Goal: Transaction & Acquisition: Purchase product/service

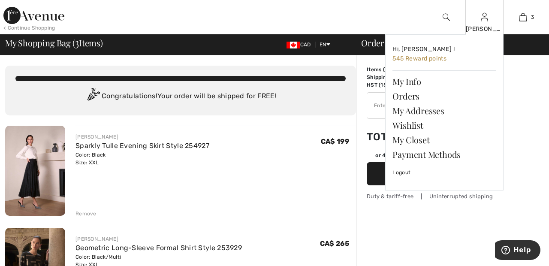
click at [485, 20] on img at bounding box center [484, 17] width 7 height 10
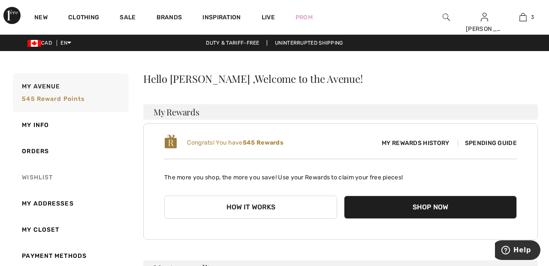
click at [42, 176] on link "Wishlist" at bounding box center [70, 177] width 118 height 26
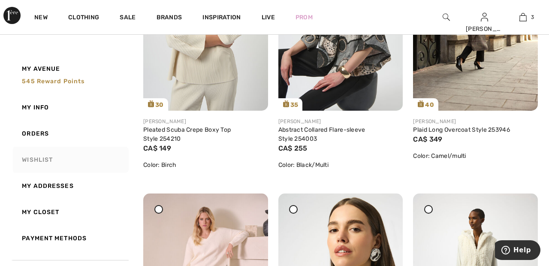
scroll to position [761, 0]
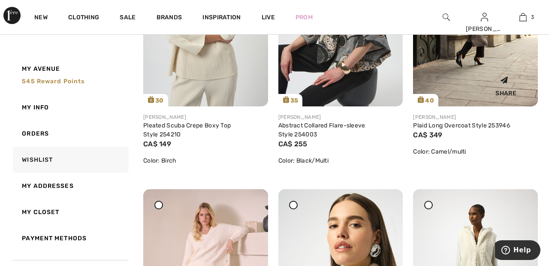
click at [470, 69] on div "Share" at bounding box center [476, 84] width 112 height 30
click at [438, 81] on div "Share" at bounding box center [476, 84] width 112 height 30
click at [459, 67] on img at bounding box center [475, 12] width 125 height 187
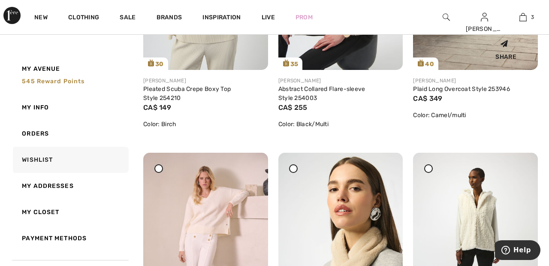
scroll to position [803, 0]
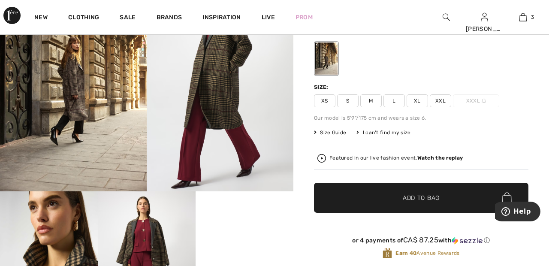
click at [443, 96] on span "XXL" at bounding box center [440, 100] width 21 height 13
click at [422, 201] on span "Add to Bag" at bounding box center [421, 197] width 37 height 9
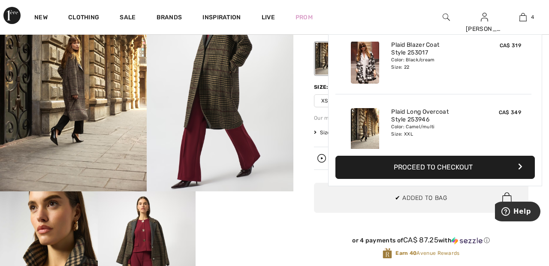
scroll to position [160, 0]
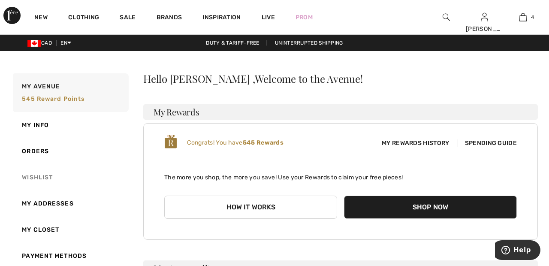
click at [45, 173] on link "Wishlist" at bounding box center [70, 177] width 118 height 26
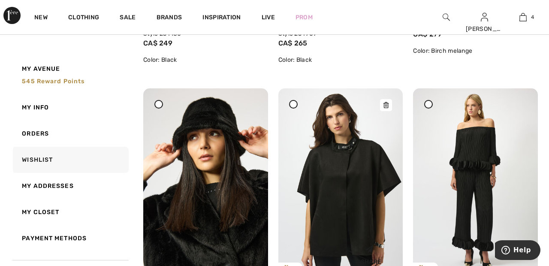
click at [340, 193] on img at bounding box center [340, 181] width 125 height 187
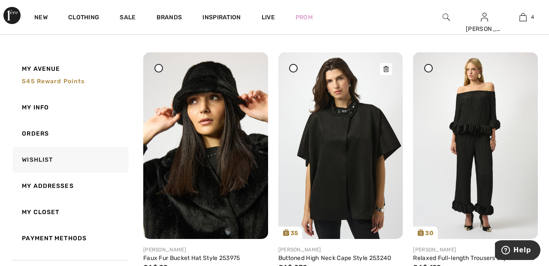
scroll to position [1443, 0]
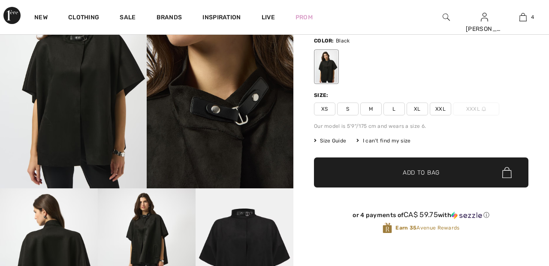
click at [443, 108] on span "XXL" at bounding box center [440, 109] width 21 height 13
click at [448, 168] on span "✔ Added to Bag Add to Bag" at bounding box center [421, 172] width 214 height 30
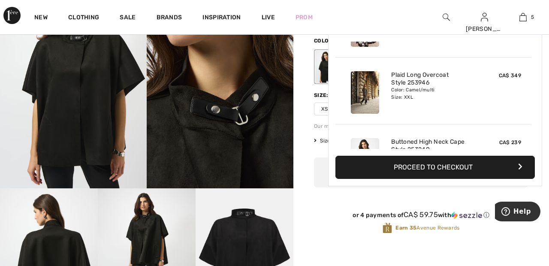
scroll to position [227, 0]
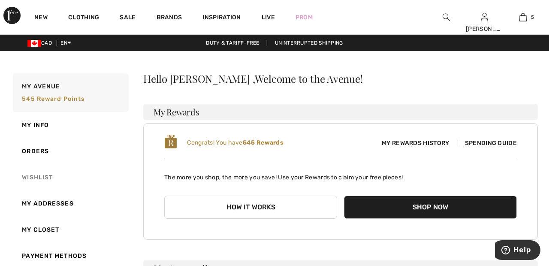
click at [48, 175] on link "Wishlist" at bounding box center [70, 177] width 118 height 26
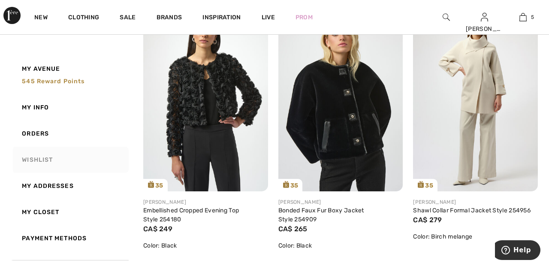
scroll to position [1205, 0]
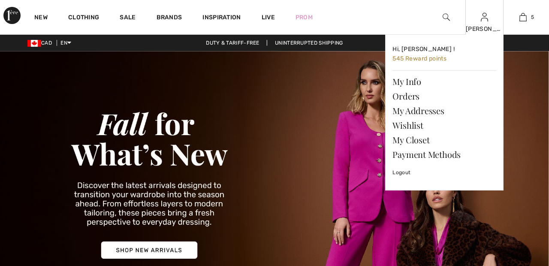
click at [484, 21] on img at bounding box center [484, 17] width 7 height 10
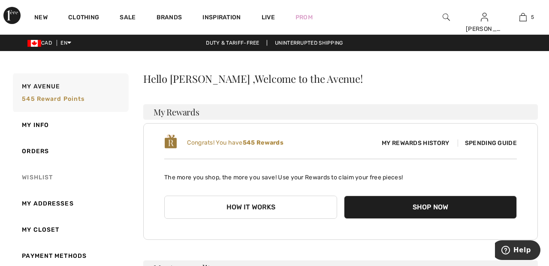
click at [50, 175] on link "Wishlist" at bounding box center [70, 177] width 118 height 26
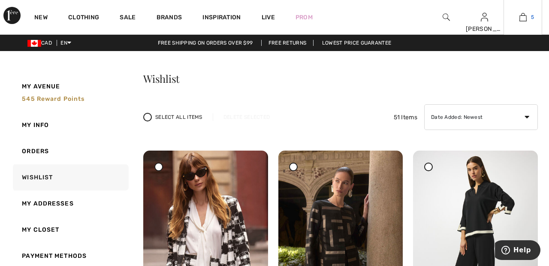
click at [529, 22] on link "5" at bounding box center [523, 17] width 38 height 10
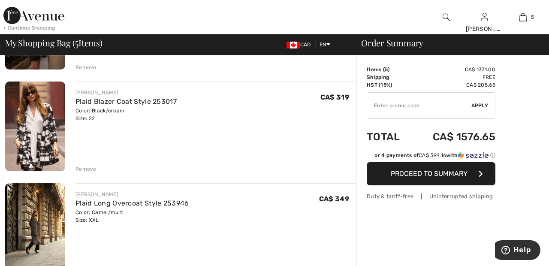
scroll to position [249, 0]
click at [86, 169] on div "Remove" at bounding box center [85, 169] width 21 height 8
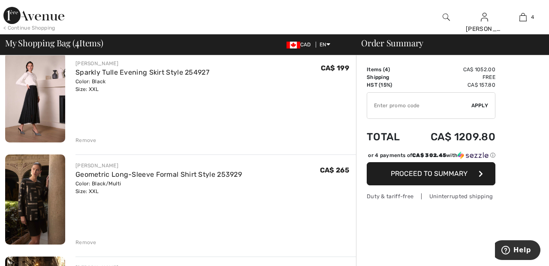
scroll to position [72, 0]
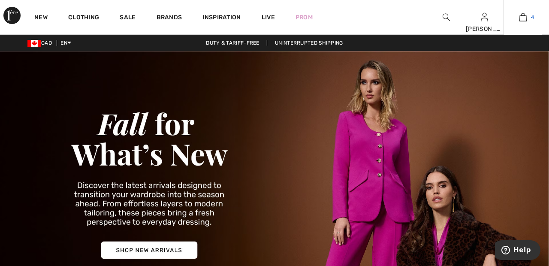
click at [531, 19] on span "4" at bounding box center [532, 17] width 3 height 8
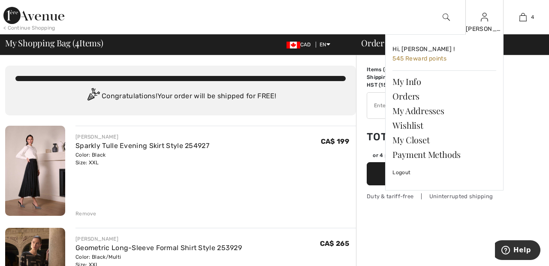
click at [485, 21] on img at bounding box center [484, 17] width 7 height 10
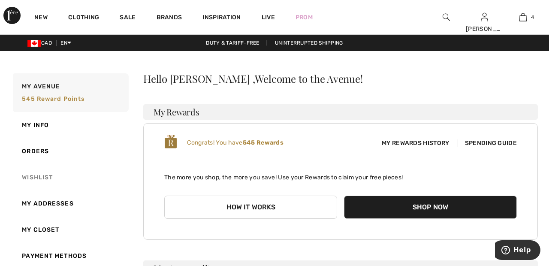
click at [40, 175] on link "Wishlist" at bounding box center [70, 177] width 118 height 26
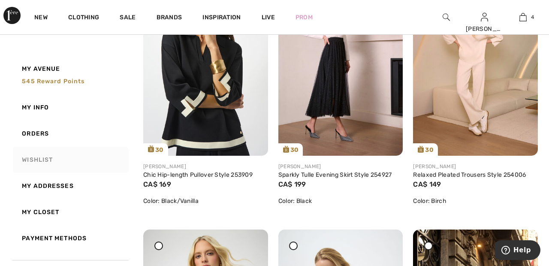
scroll to position [448, 0]
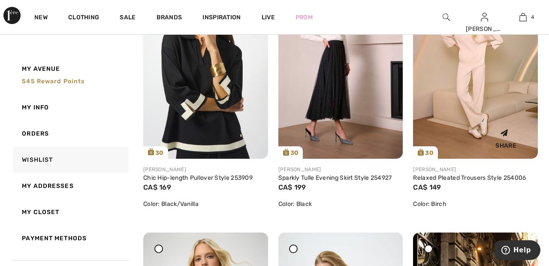
click at [477, 71] on img at bounding box center [475, 65] width 125 height 187
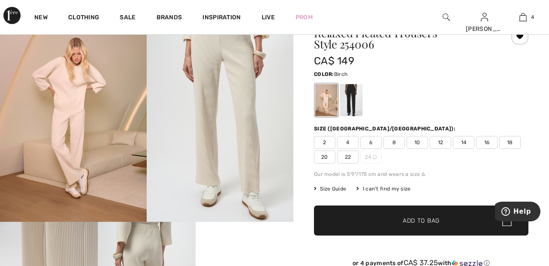
click at [347, 155] on span "22" at bounding box center [347, 157] width 21 height 13
click at [416, 221] on span "Add to Bag" at bounding box center [421, 220] width 37 height 9
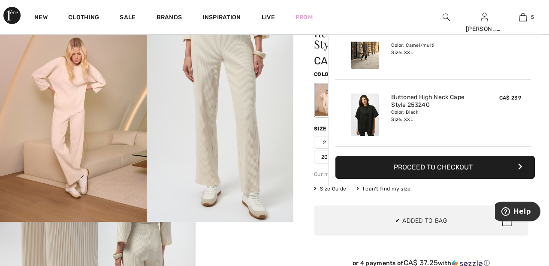
scroll to position [227, 0]
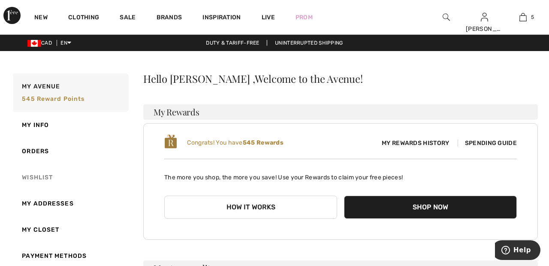
click at [37, 169] on link "Wishlist" at bounding box center [70, 177] width 118 height 26
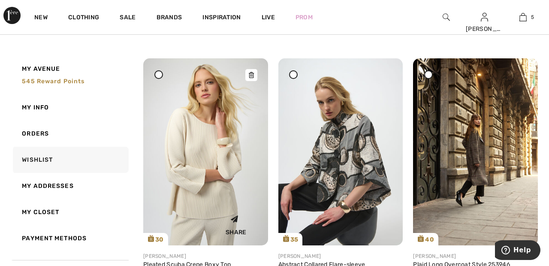
click at [210, 157] on img at bounding box center [205, 151] width 125 height 187
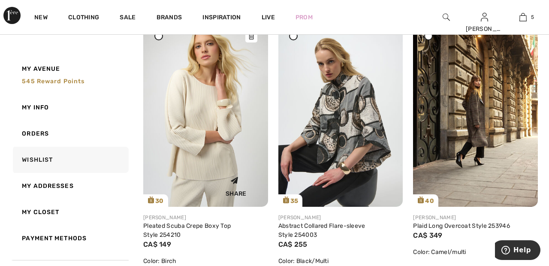
scroll to position [664, 0]
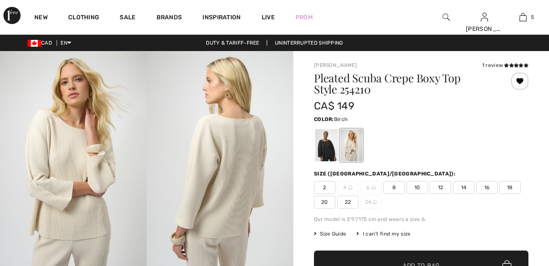
checkbox input "true"
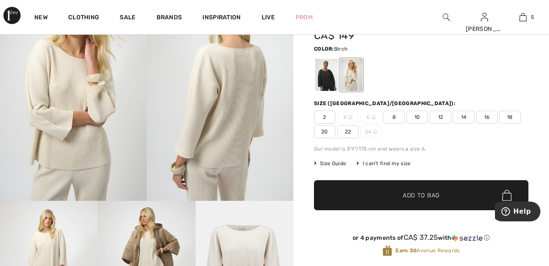
scroll to position [69, 0]
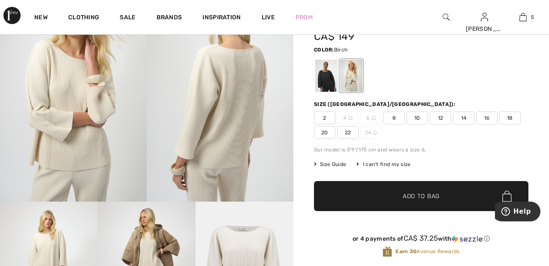
click at [327, 135] on span "20" at bounding box center [324, 132] width 21 height 13
click at [399, 190] on span "✔ Added to Bag Add to Bag" at bounding box center [421, 196] width 214 height 30
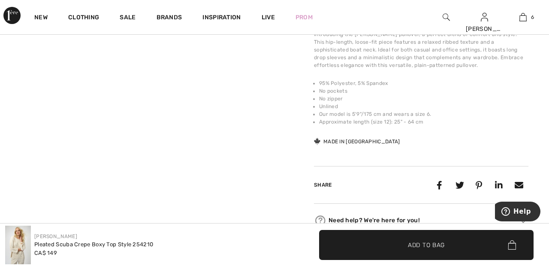
scroll to position [565, 0]
click at [522, 18] on img at bounding box center [522, 17] width 7 height 10
